Goal: Find contact information: Find contact information

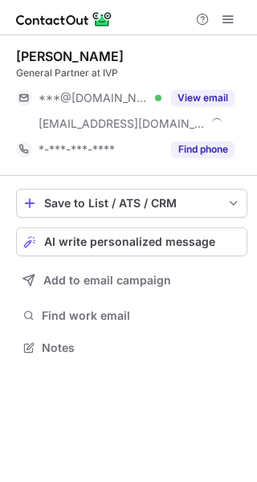
scroll to position [336, 257]
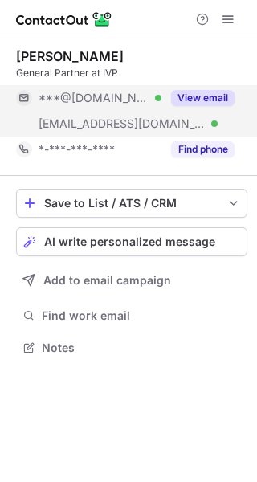
click at [189, 96] on button "View email" at bounding box center [202, 98] width 63 height 16
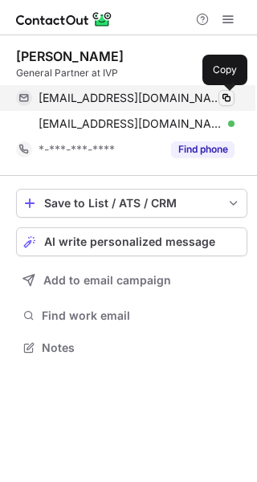
click at [225, 97] on span at bounding box center [226, 98] width 13 height 13
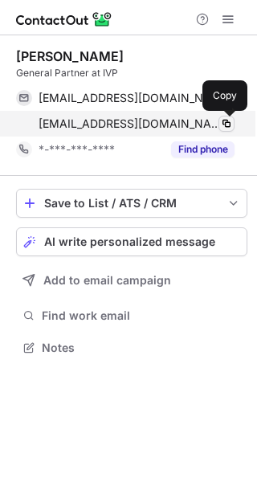
click at [227, 121] on span at bounding box center [226, 123] width 13 height 13
